Goal: Task Accomplishment & Management: Manage account settings

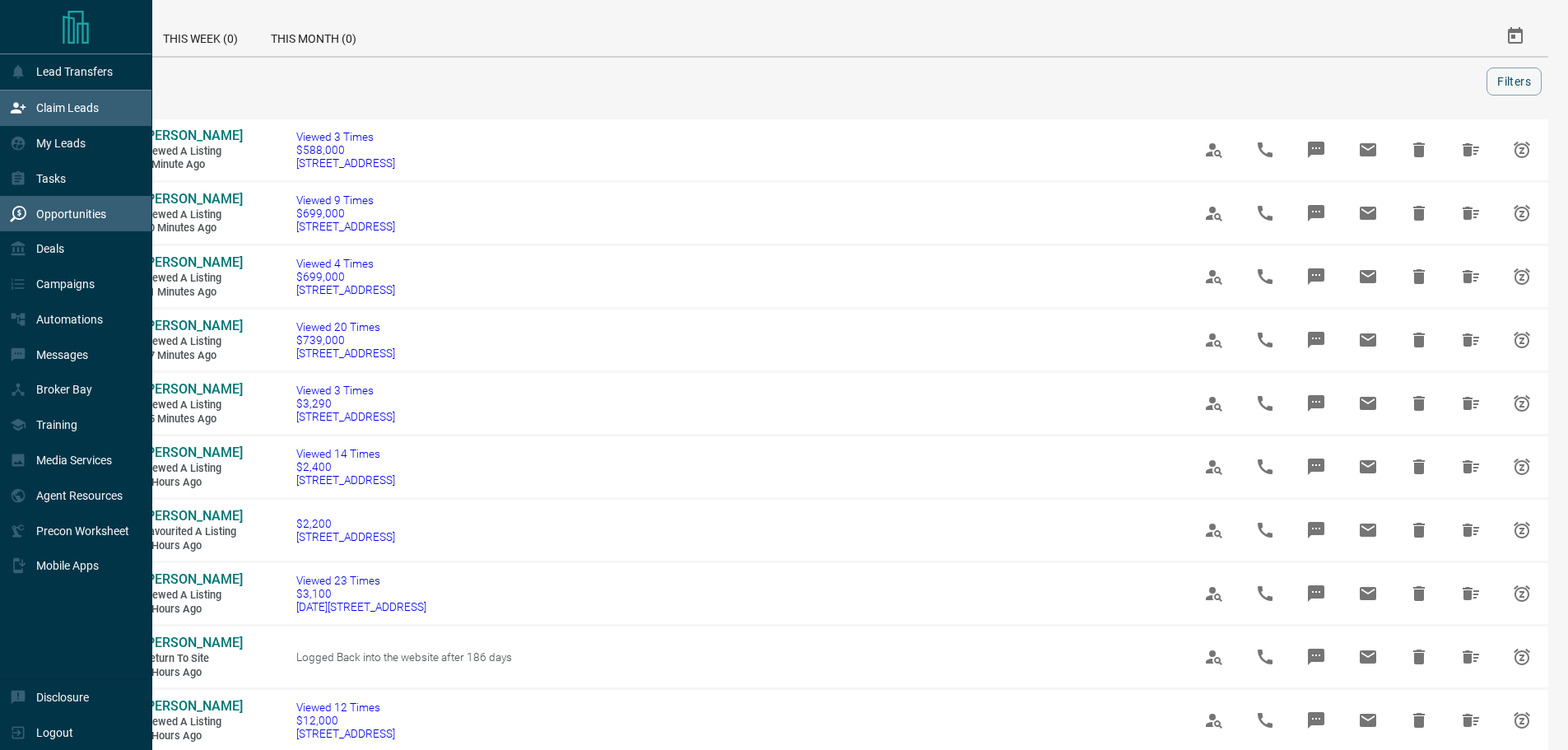
click at [47, 110] on p "Claim Leads" at bounding box center [67, 107] width 62 height 13
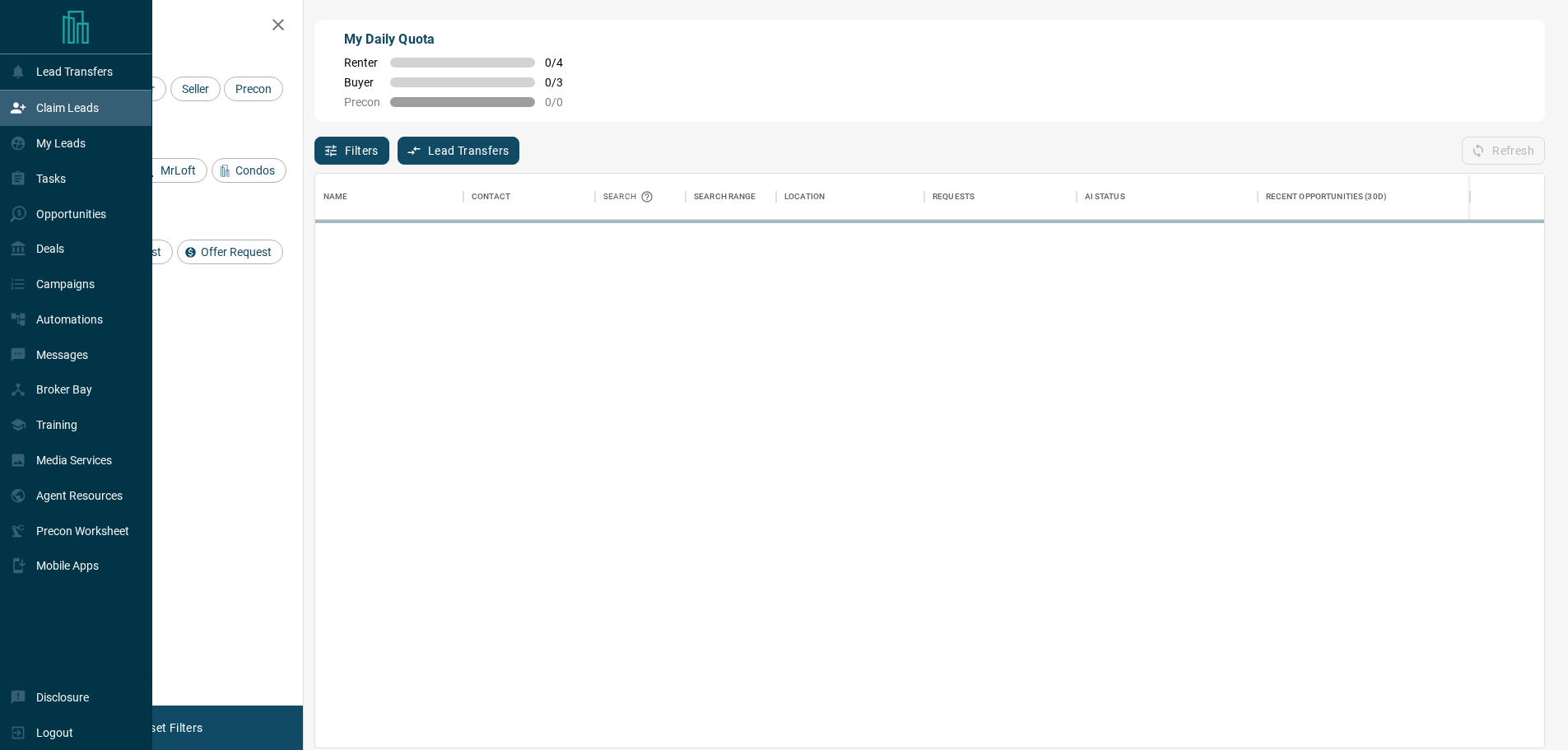
scroll to position [562, 1216]
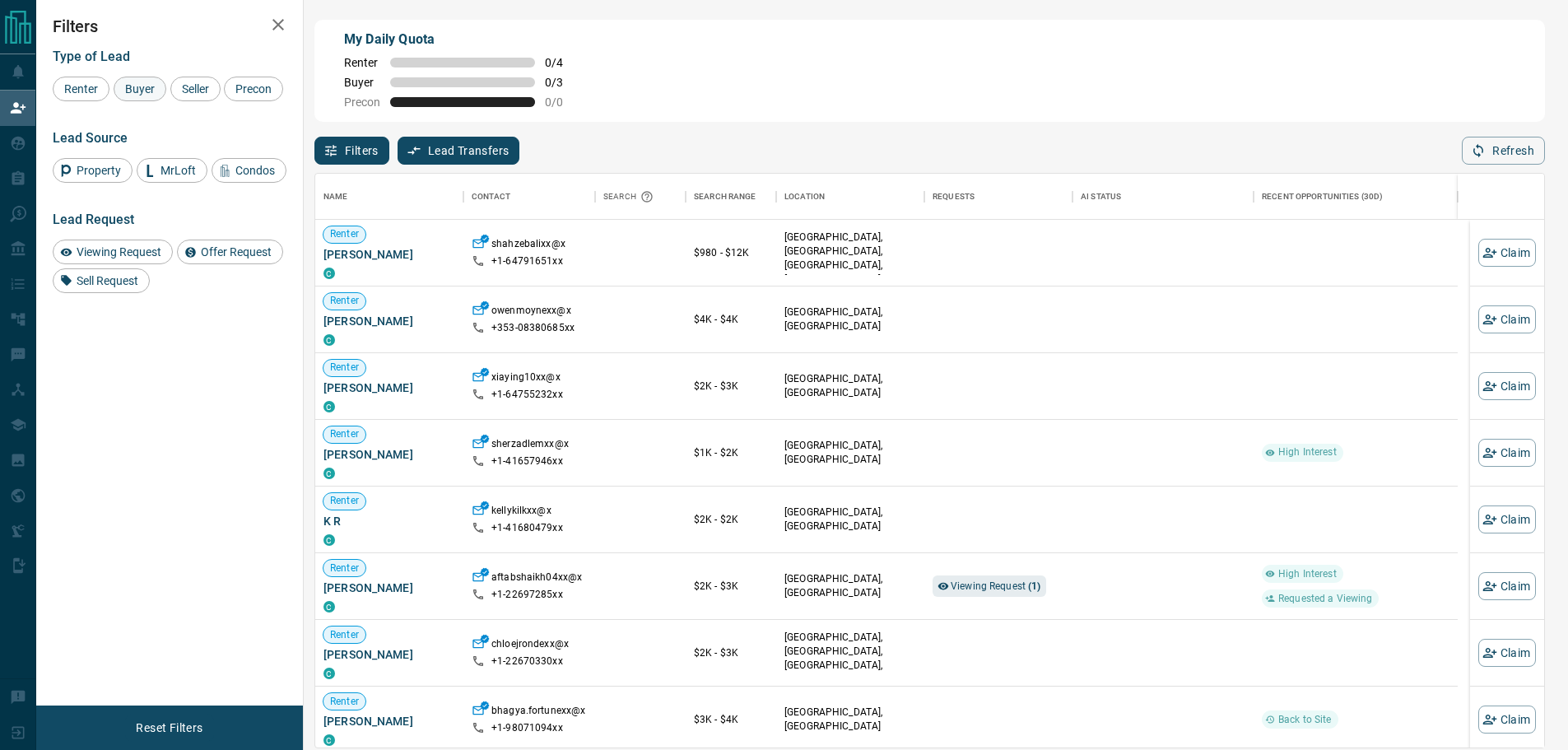
click at [147, 86] on span "Buyer" at bounding box center [140, 88] width 41 height 13
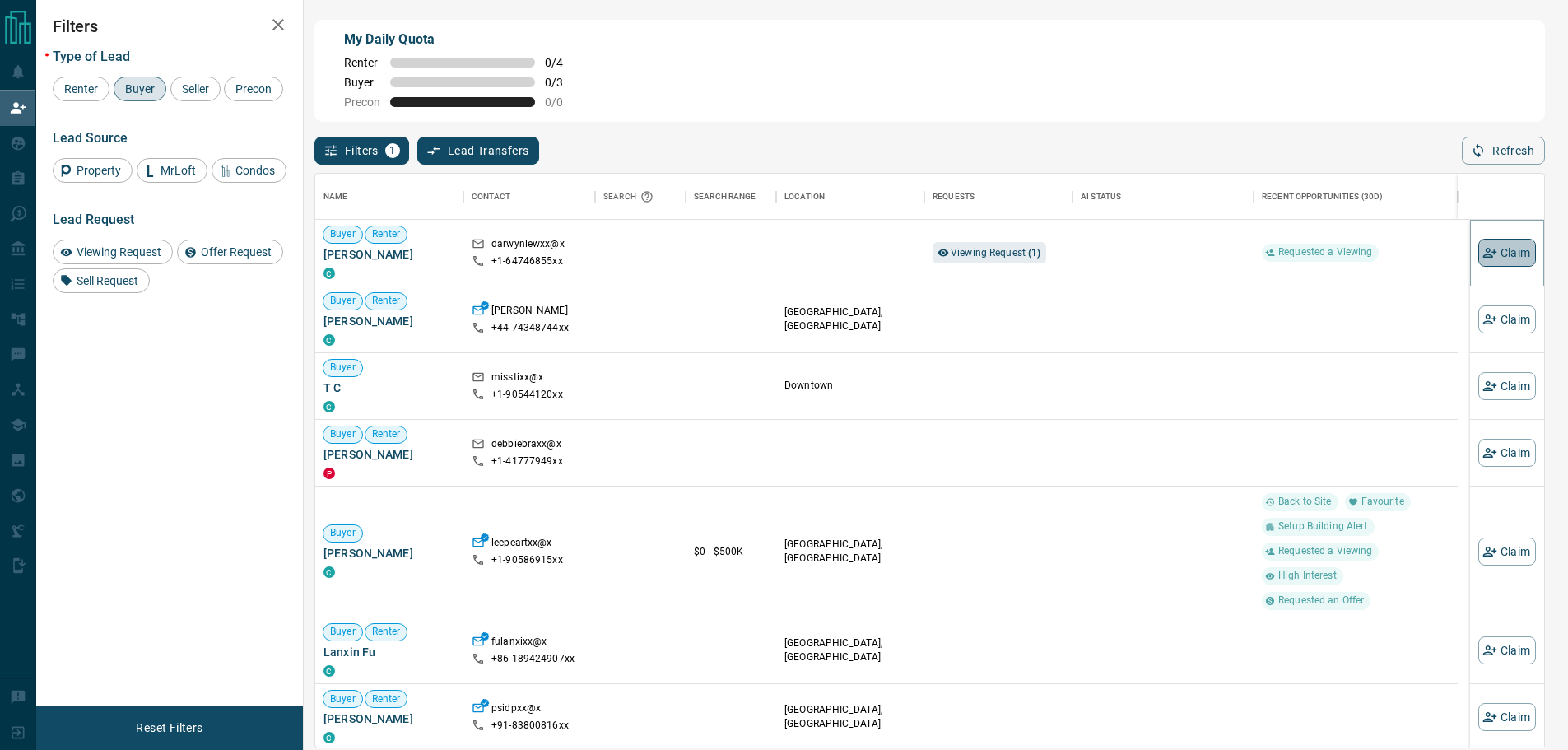
click at [1488, 253] on button "Claim" at bounding box center [1506, 253] width 57 height 28
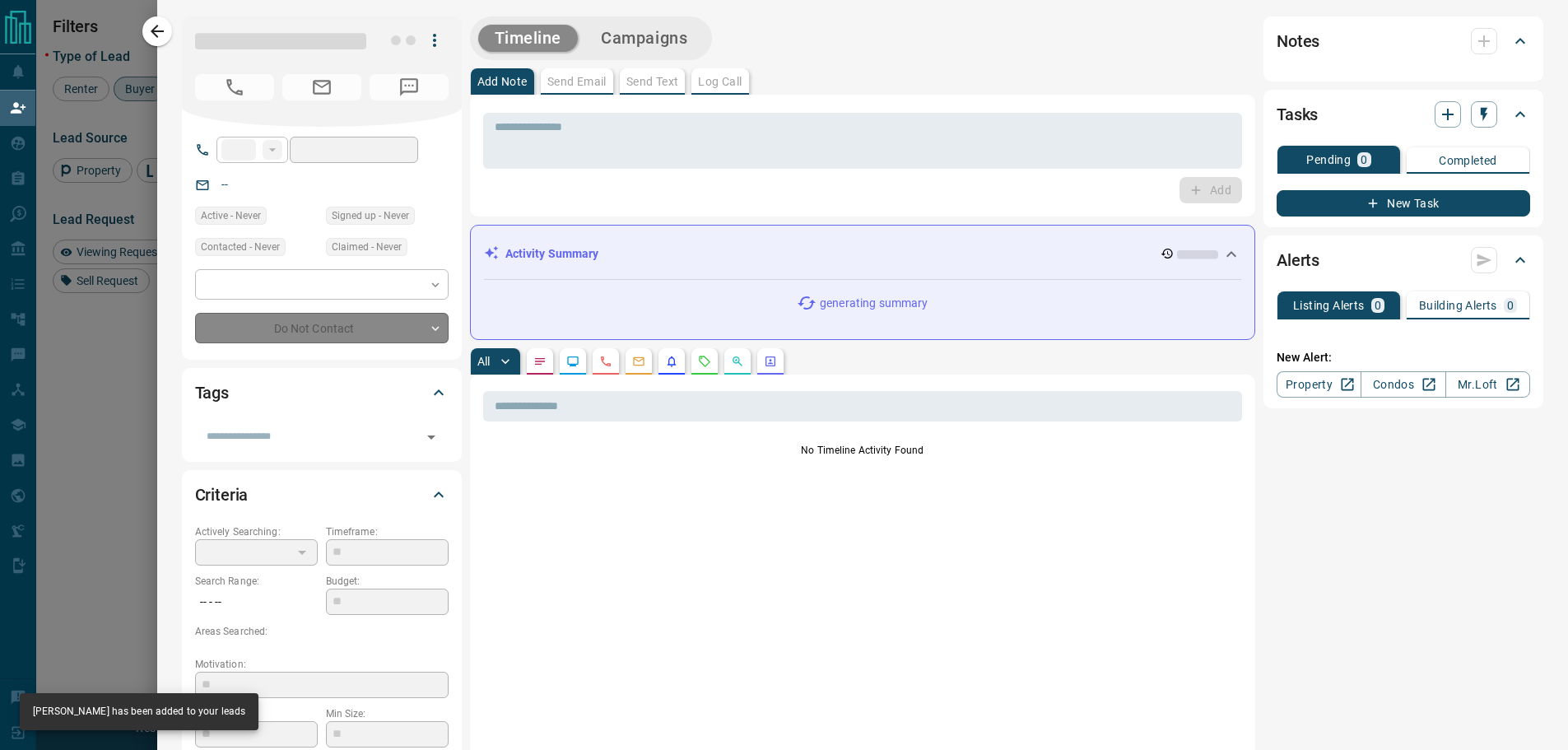
type input "**"
type input "**********"
type input "**"
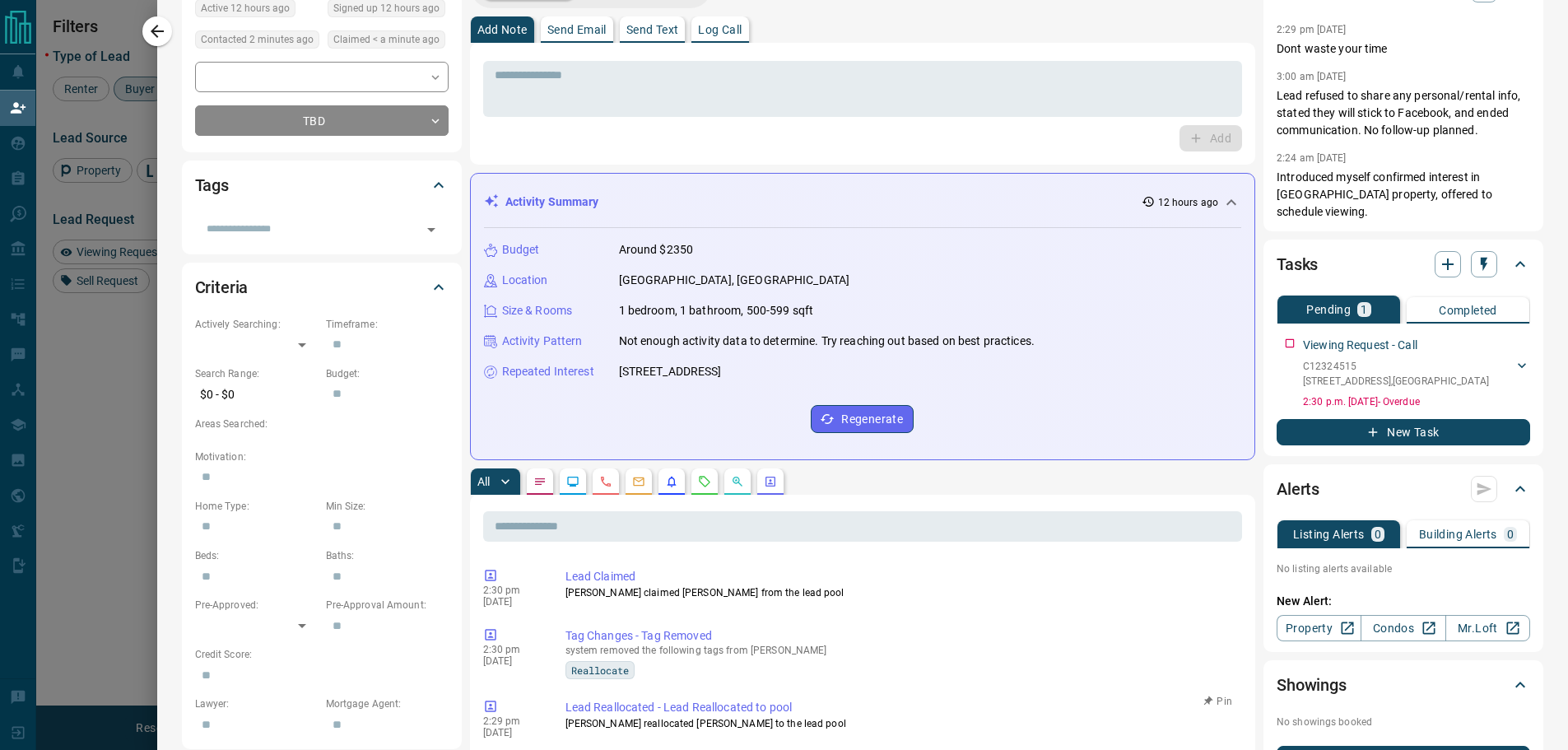
scroll to position [0, 0]
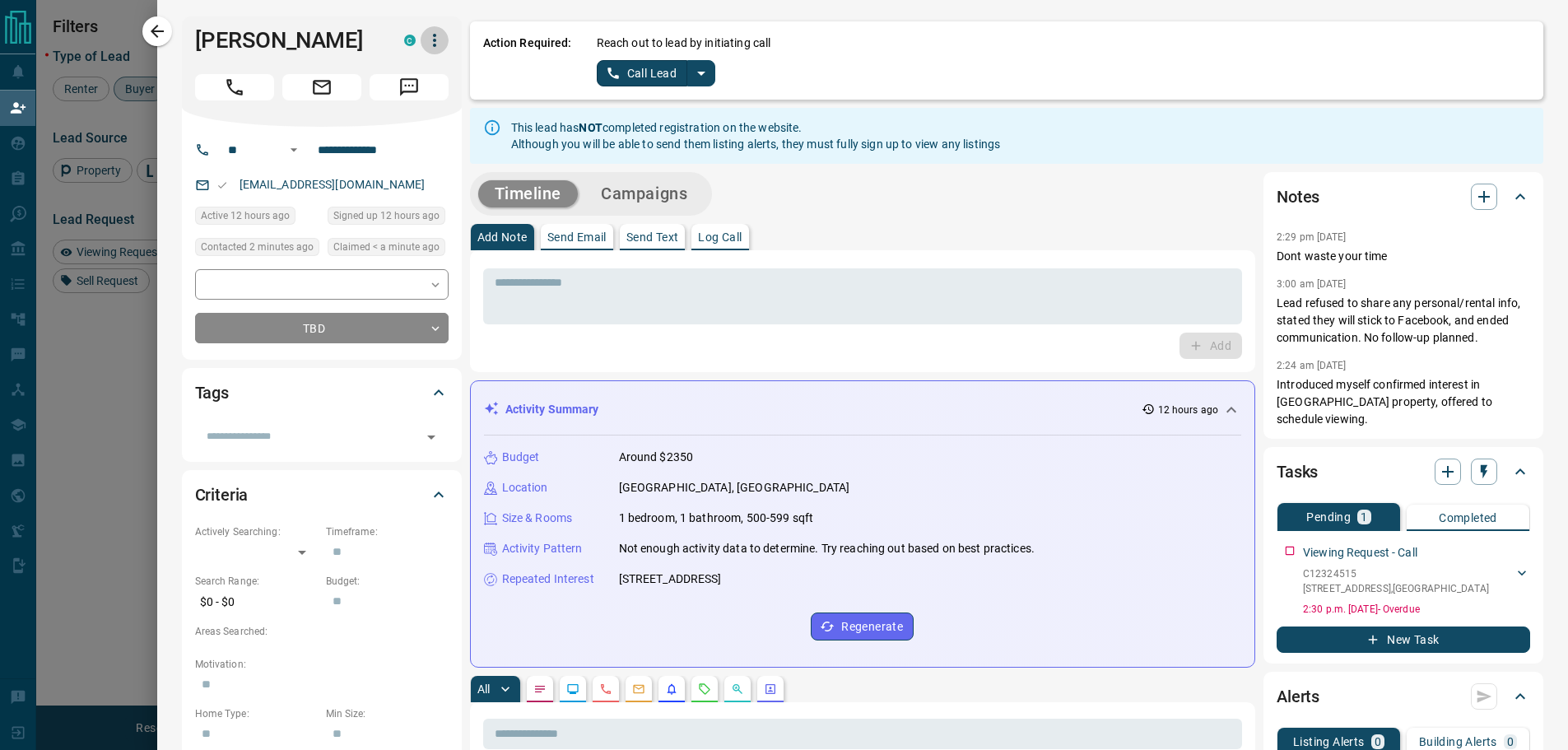
click at [430, 39] on icon "button" at bounding box center [434, 40] width 20 height 20
click at [371, 98] on li "Reallocate" at bounding box center [389, 98] width 97 height 25
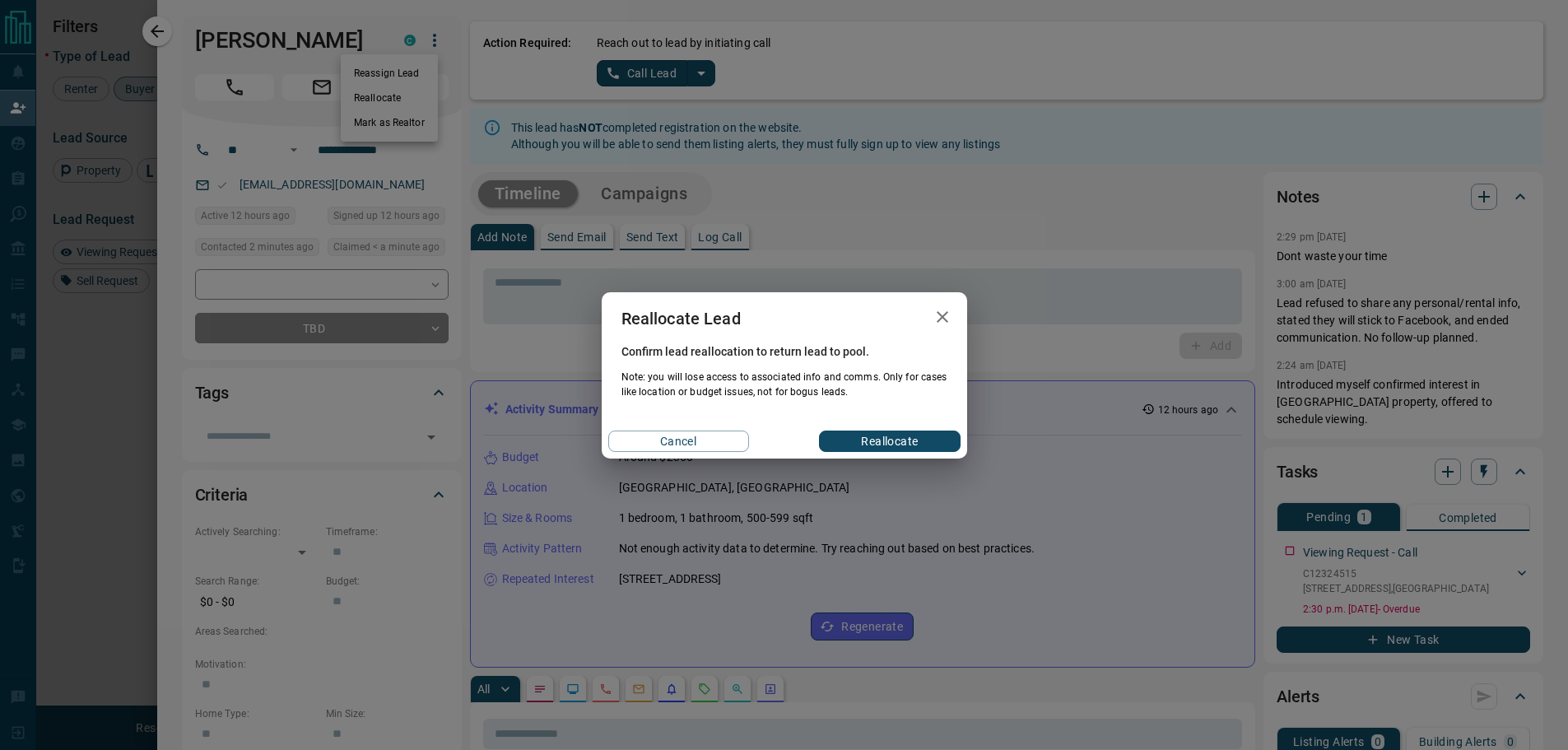
click at [882, 442] on button "Reallocate" at bounding box center [889, 441] width 140 height 21
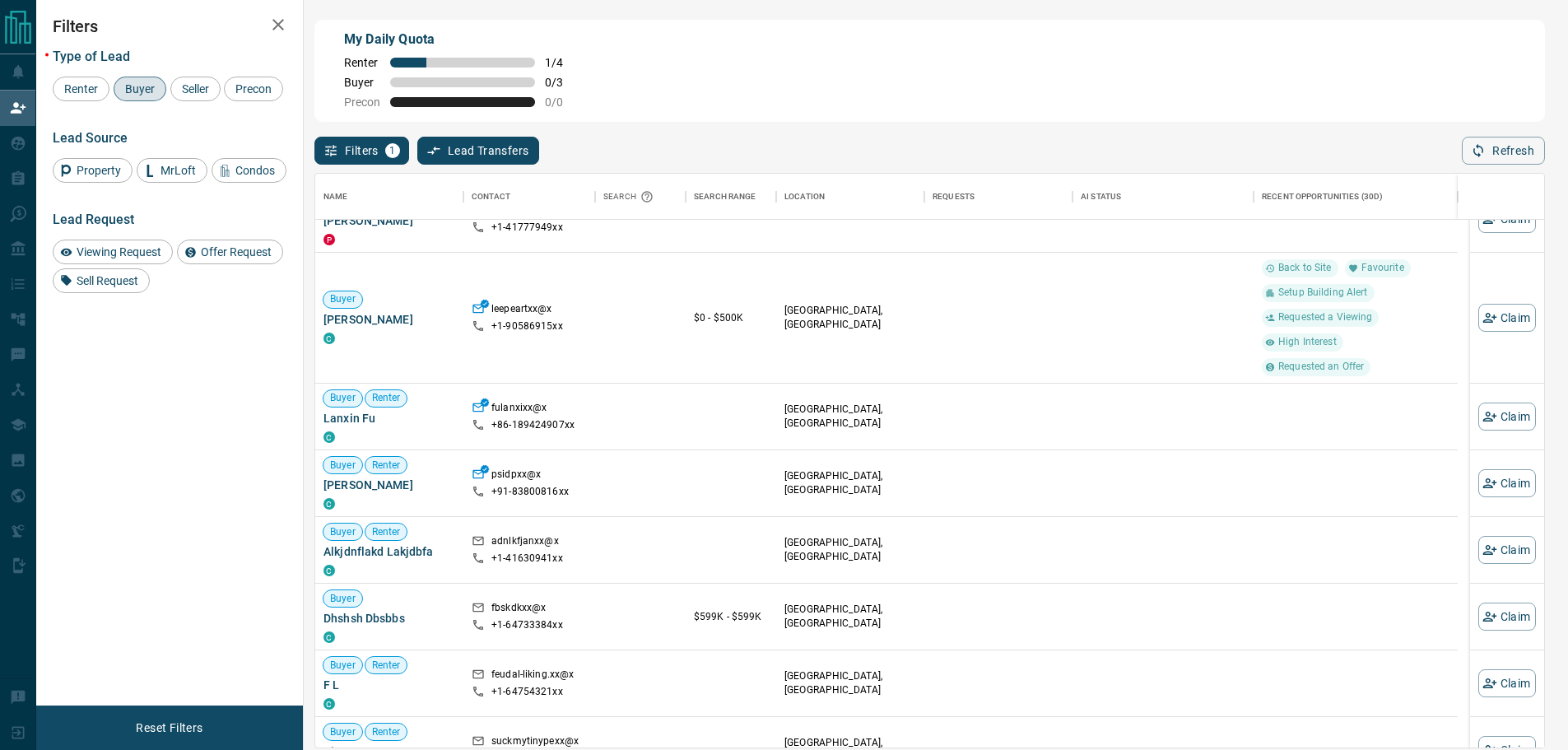
scroll to position [247, 0]
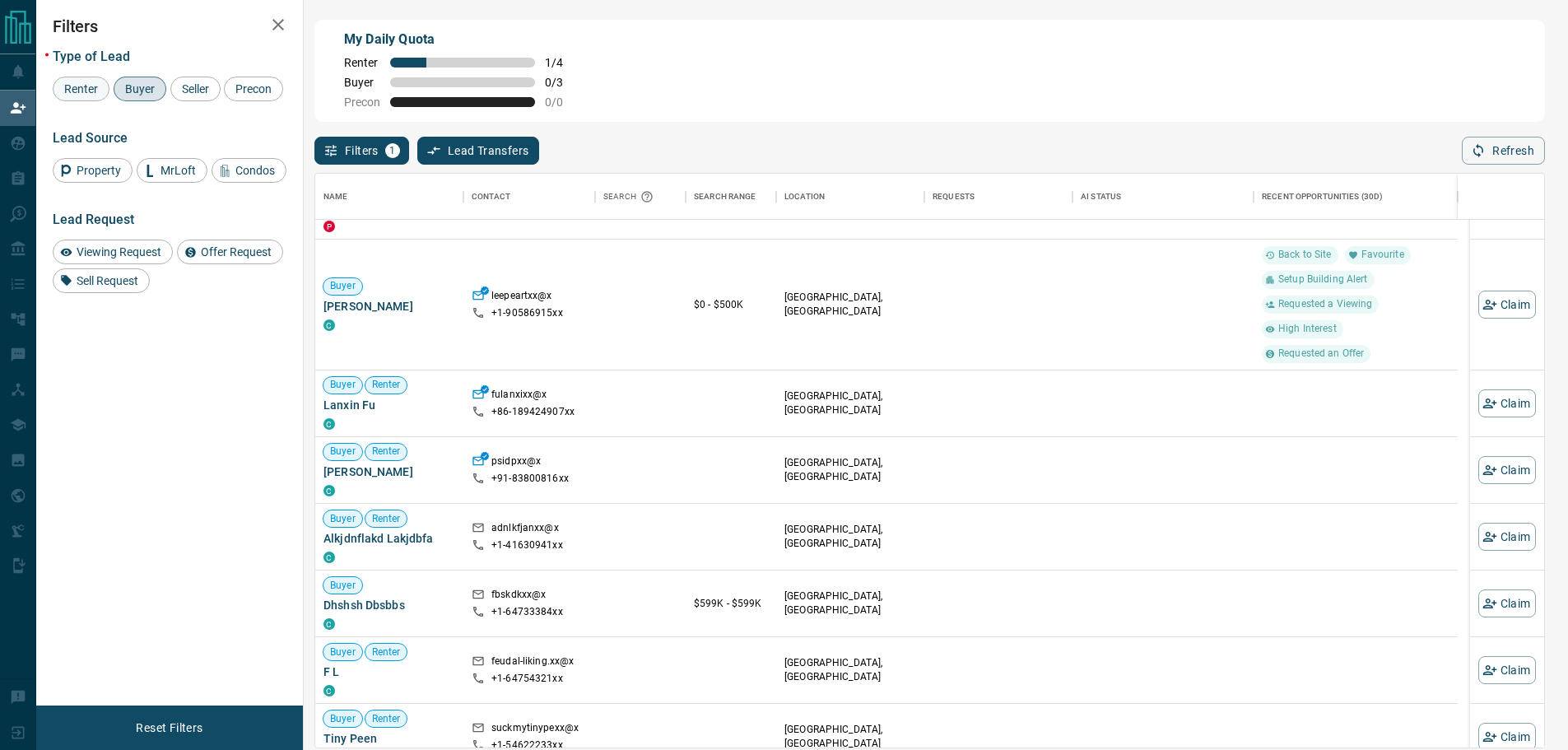
click at [88, 87] on span "Renter" at bounding box center [80, 88] width 45 height 13
click at [154, 96] on span "Buyer" at bounding box center [140, 88] width 41 height 13
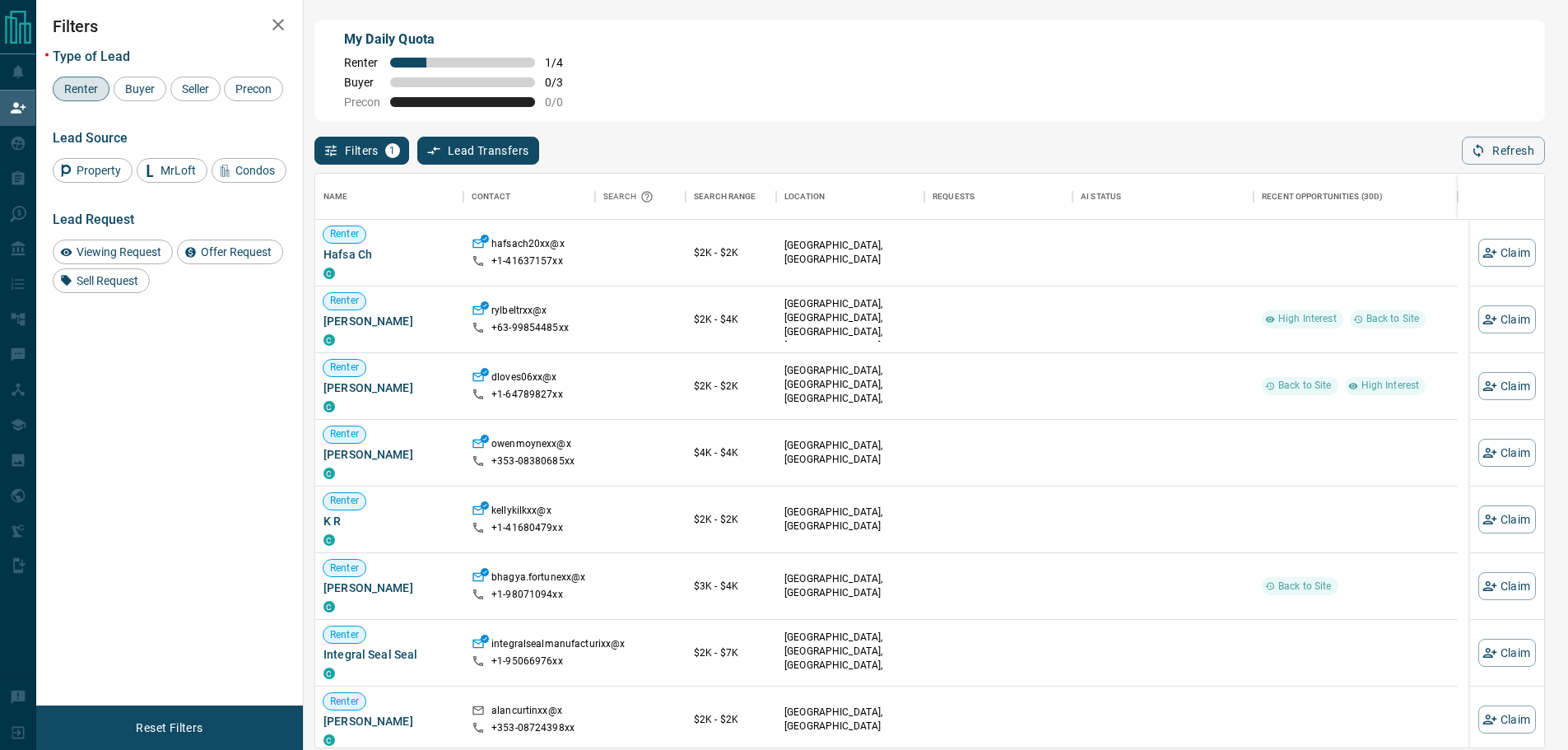
scroll to position [562, 1216]
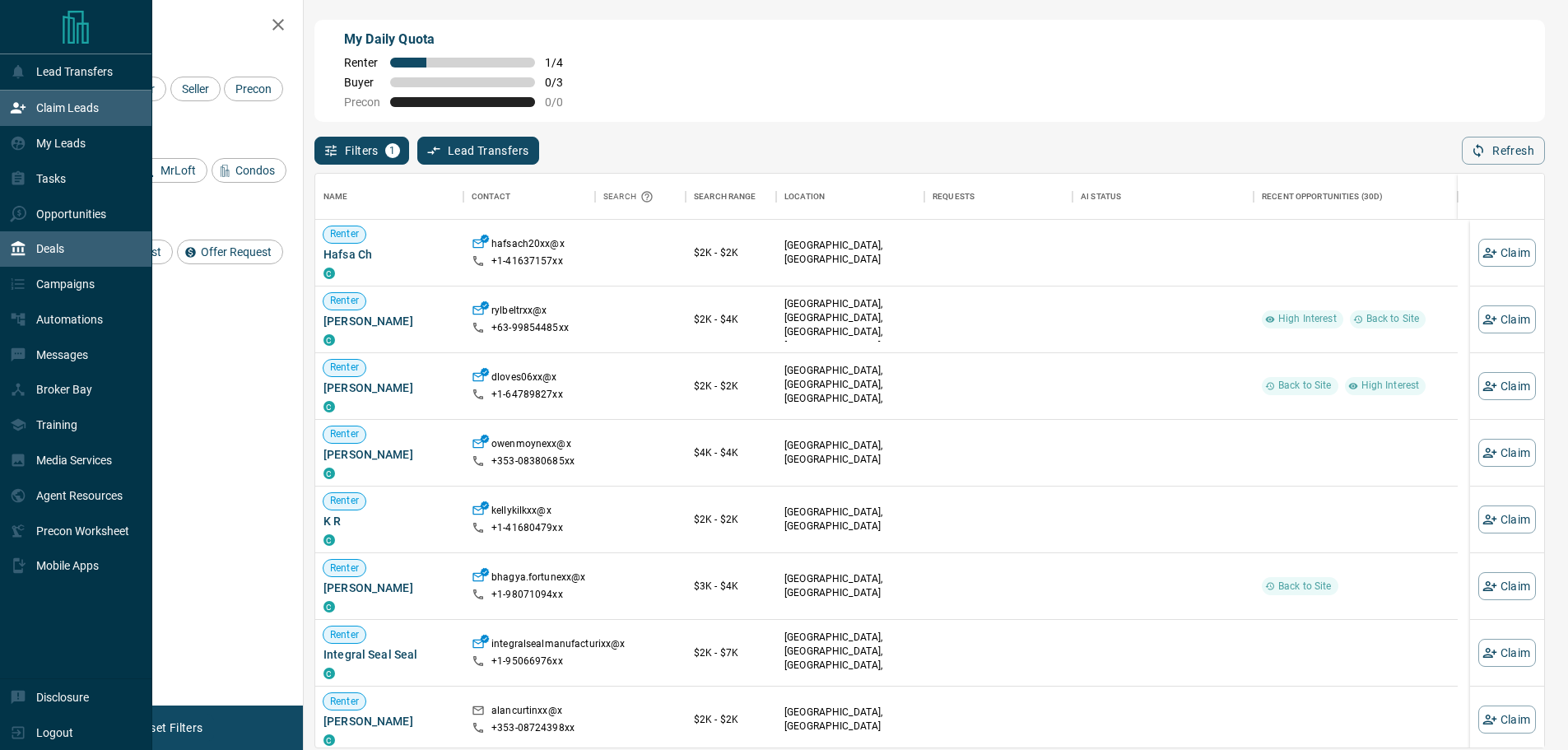
click at [56, 254] on p "Deals" at bounding box center [50, 248] width 28 height 13
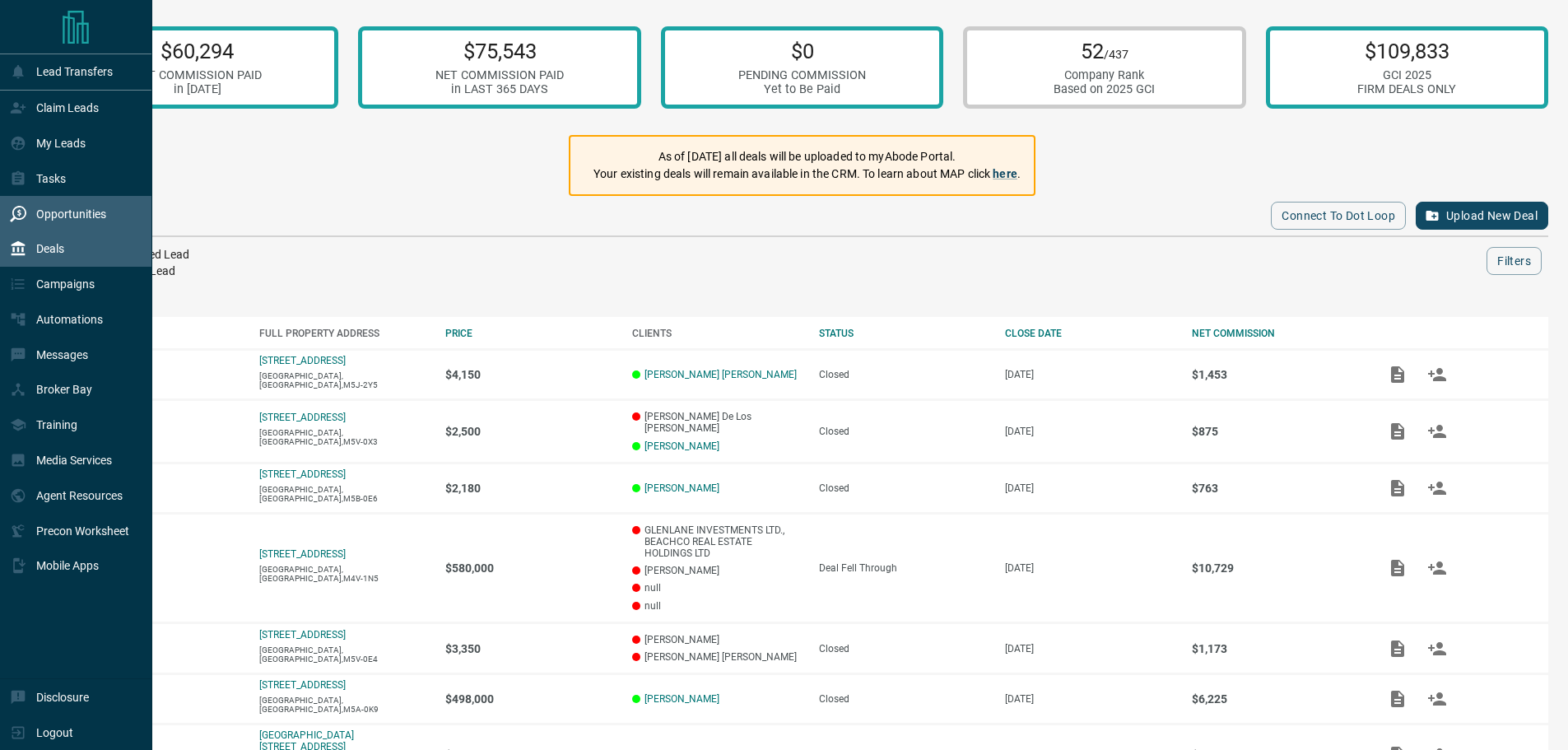
click at [74, 221] on p "Opportunities" at bounding box center [71, 213] width 70 height 13
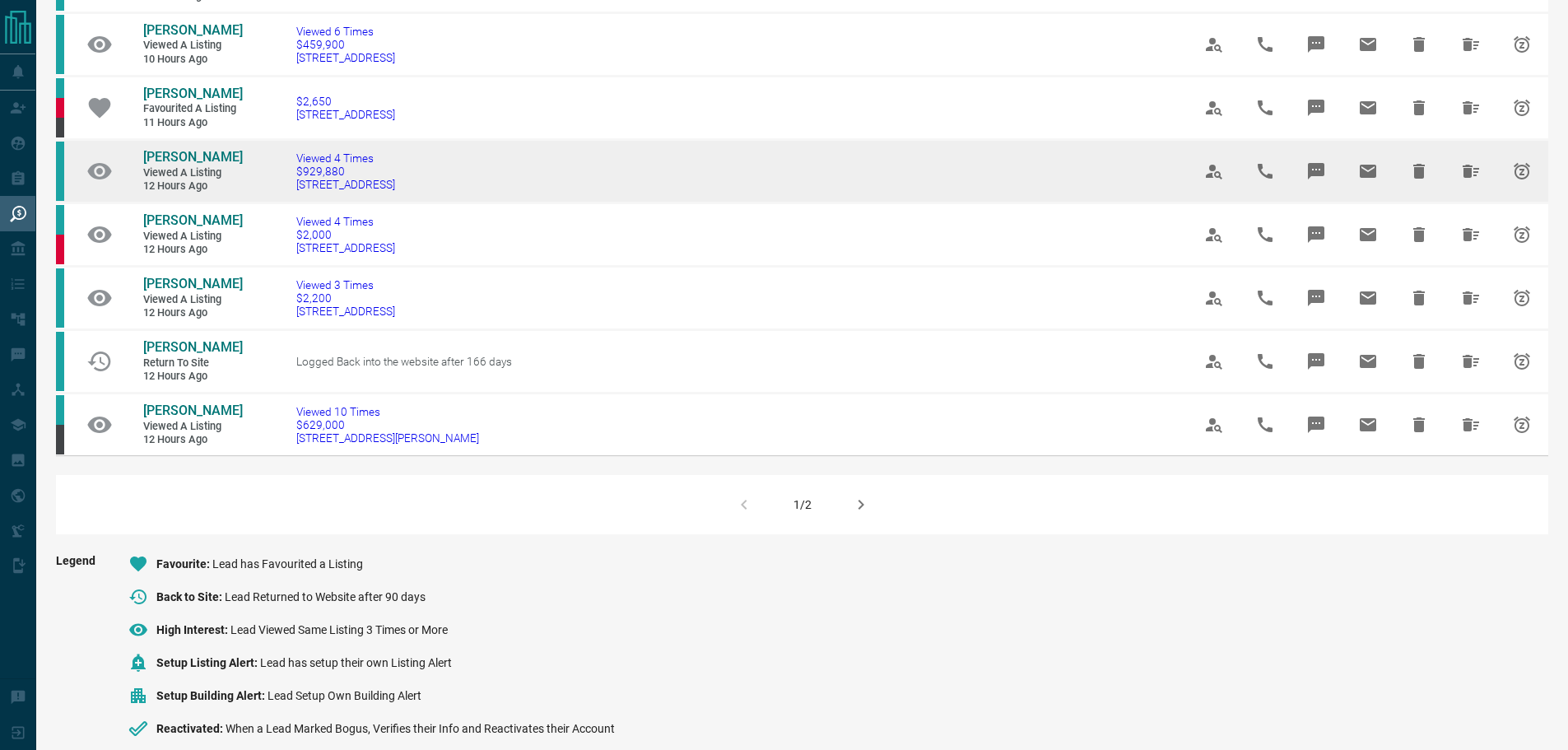
scroll to position [988, 0]
